Goal: Register for event/course: Sign up to attend an event or enroll in a course

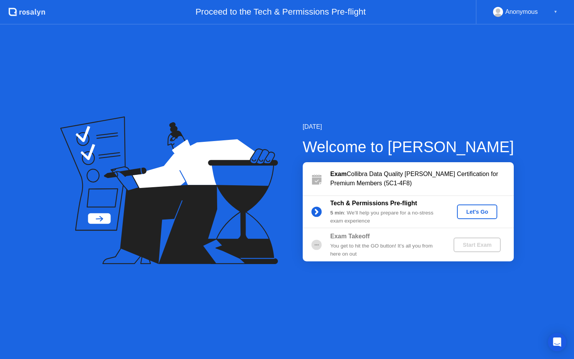
click at [470, 210] on div "Let's Go" at bounding box center [477, 211] width 34 height 6
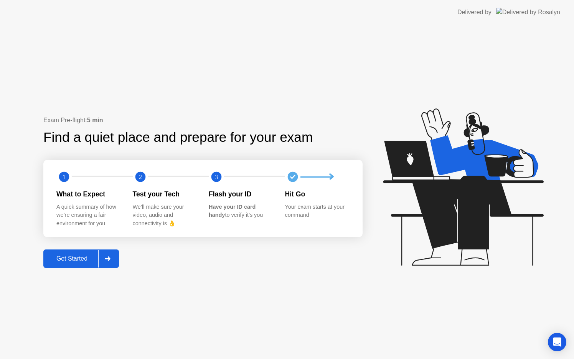
click at [112, 261] on div at bounding box center [107, 259] width 18 height 18
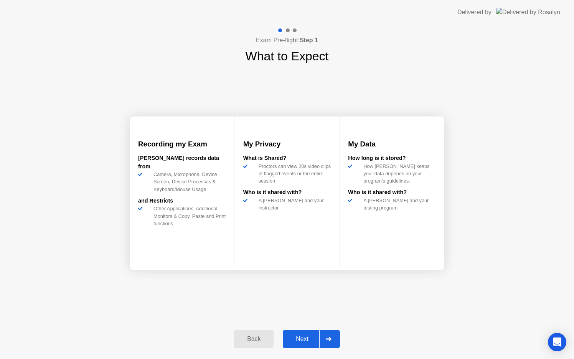
click at [305, 341] on div "Next" at bounding box center [302, 338] width 34 height 7
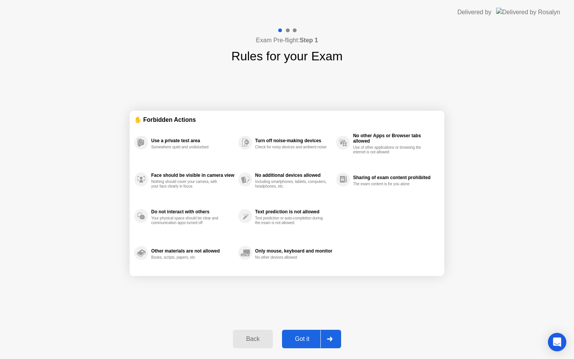
click at [301, 340] on div "Got it" at bounding box center [302, 338] width 36 height 7
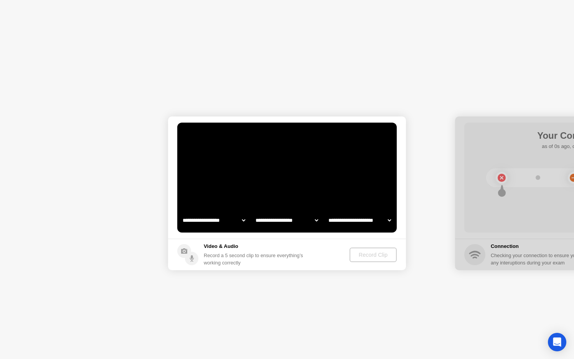
select select "**********"
select select "*******"
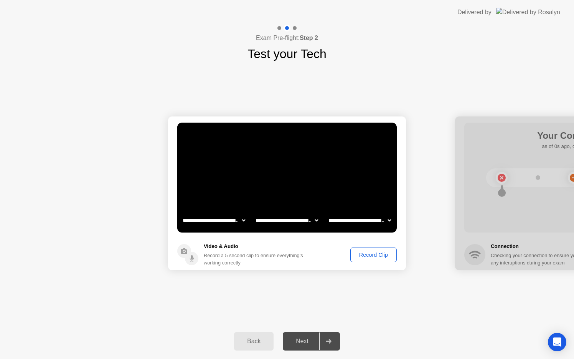
click at [363, 254] on div "Record Clip" at bounding box center [373, 254] width 41 height 6
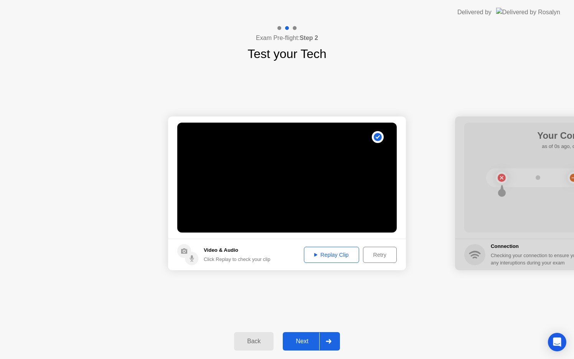
click at [348, 251] on div "Replay Clip" at bounding box center [332, 254] width 50 height 6
click at [304, 344] on div "Next" at bounding box center [302, 340] width 34 height 7
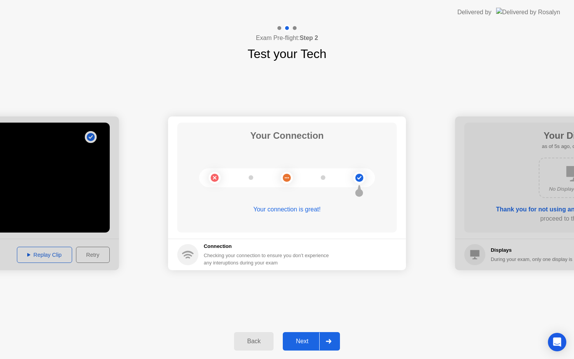
click at [306, 344] on div "Next" at bounding box center [302, 340] width 34 height 7
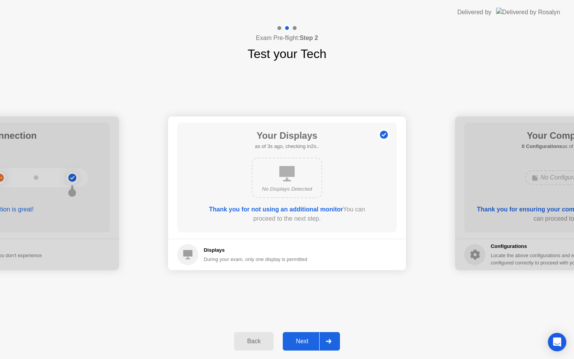
click at [304, 344] on div "Next" at bounding box center [302, 340] width 34 height 7
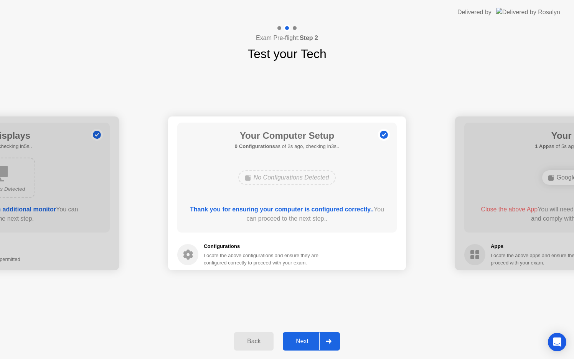
click at [304, 344] on div "Next" at bounding box center [302, 340] width 34 height 7
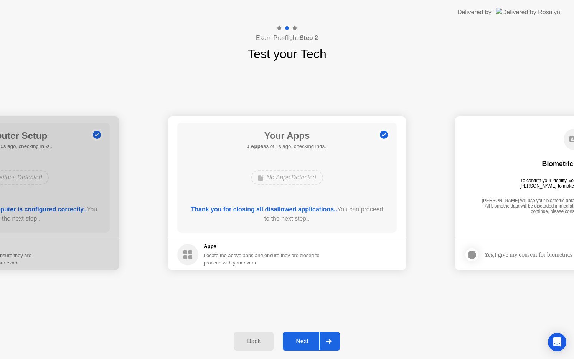
click at [296, 340] on div "Next" at bounding box center [302, 340] width 34 height 7
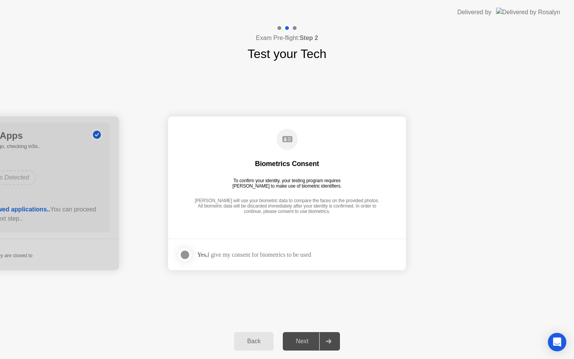
click at [188, 258] on div at bounding box center [184, 254] width 9 height 9
click at [309, 339] on div "Next" at bounding box center [302, 340] width 34 height 7
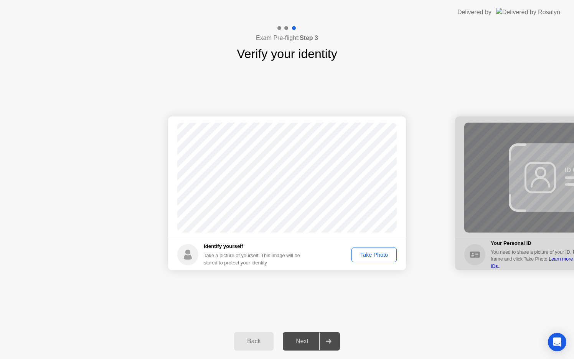
click at [377, 258] on button "Take Photo" at bounding box center [374, 254] width 45 height 15
click at [312, 341] on div "Next" at bounding box center [302, 340] width 34 height 7
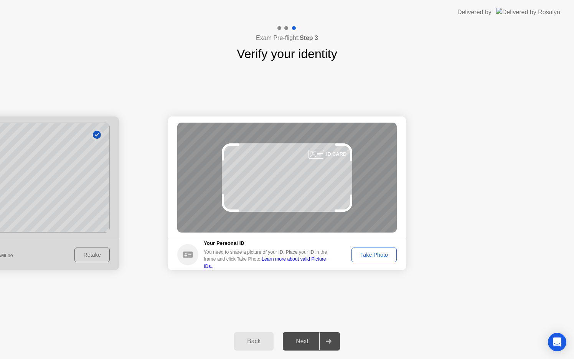
click at [383, 254] on div "Take Photo" at bounding box center [374, 254] width 40 height 6
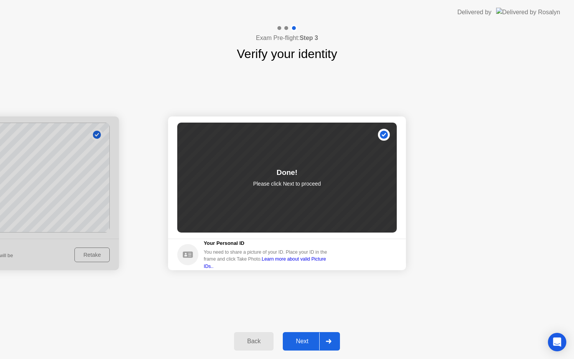
click at [312, 338] on div "Next" at bounding box center [302, 340] width 34 height 7
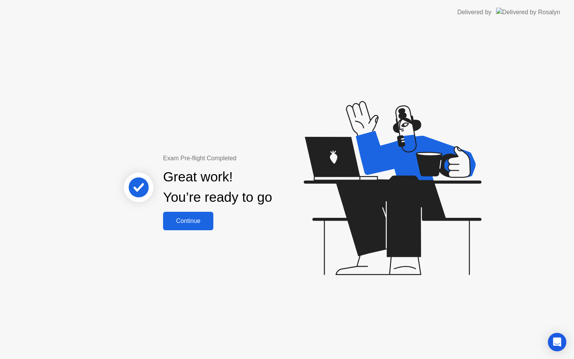
click at [195, 221] on div "Continue" at bounding box center [188, 220] width 46 height 7
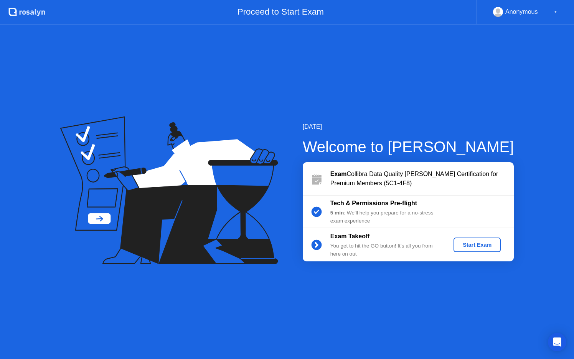
click at [474, 245] on div "Start Exam" at bounding box center [477, 244] width 41 height 6
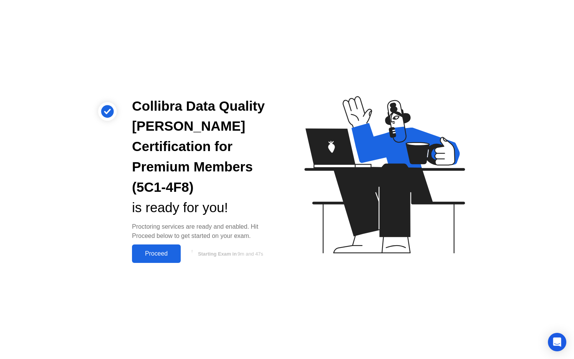
click at [161, 250] on div "Proceed" at bounding box center [156, 253] width 44 height 7
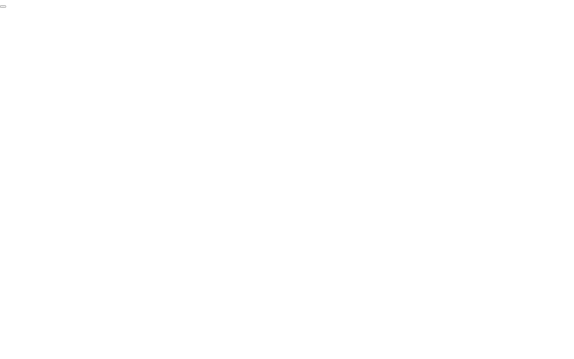
click div "End Proctoring Session"
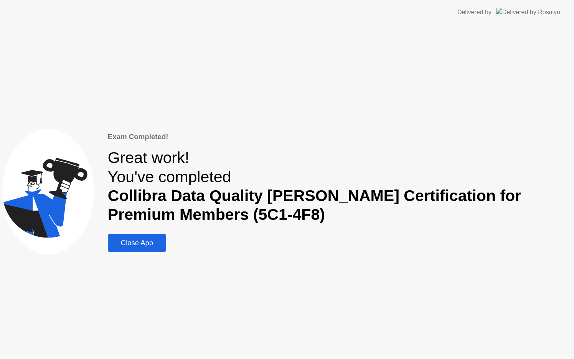
click at [152, 245] on div "Close App" at bounding box center [137, 242] width 54 height 8
